Goal: Find specific page/section: Find specific page/section

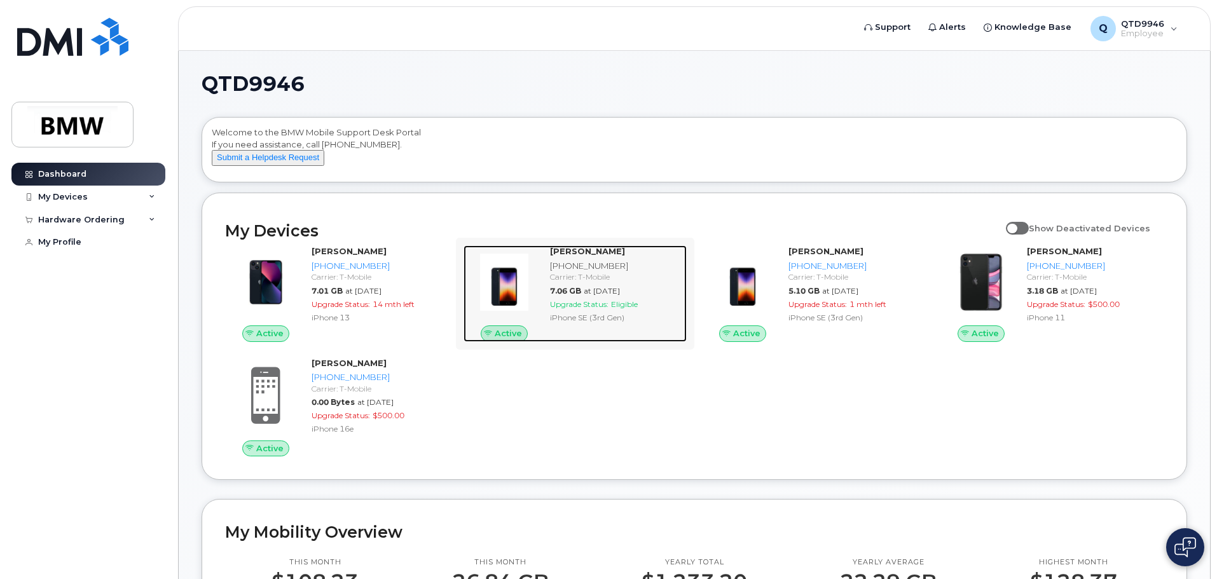
click at [585, 256] on strong "[PERSON_NAME]" at bounding box center [587, 251] width 75 height 10
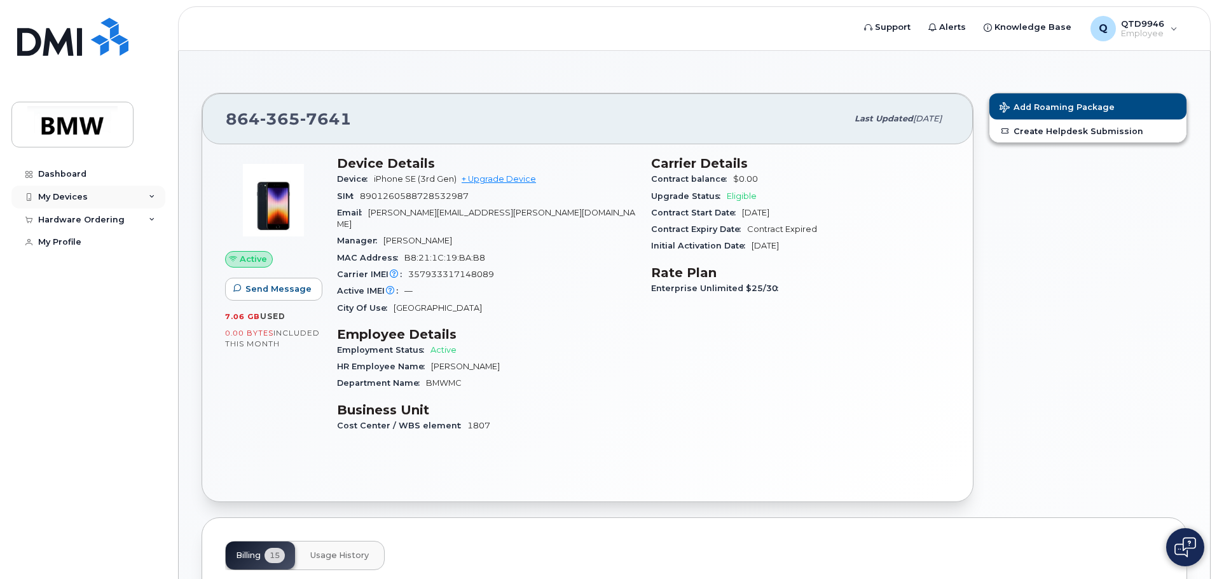
click at [158, 198] on div "My Devices" at bounding box center [88, 197] width 154 height 23
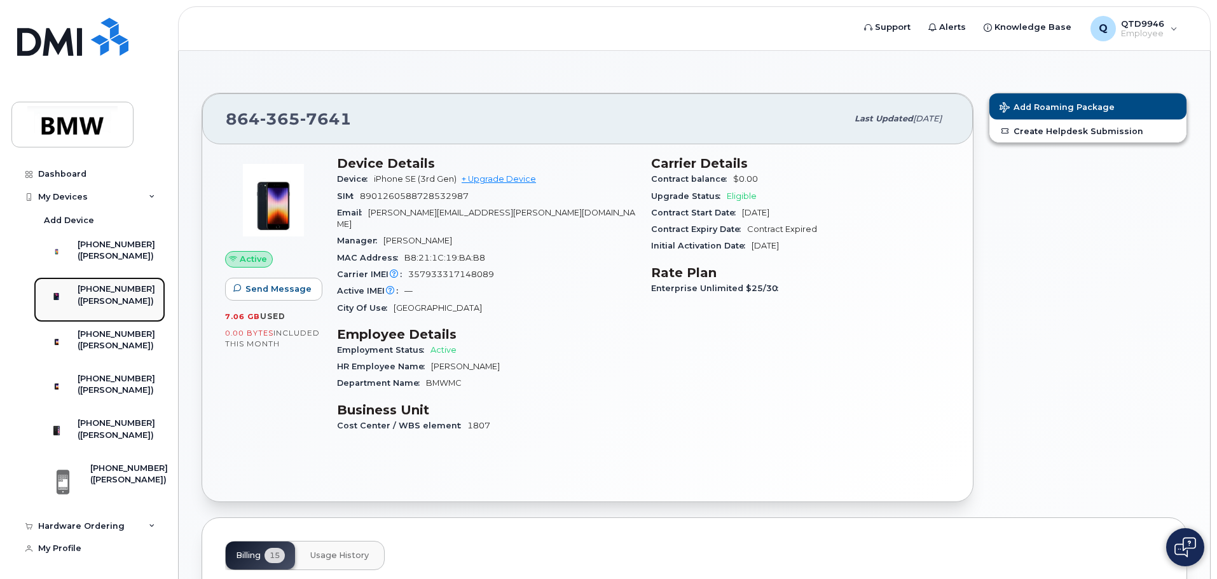
click at [123, 307] on div "([PERSON_NAME])" at bounding box center [117, 301] width 78 height 11
